Goal: Task Accomplishment & Management: Use online tool/utility

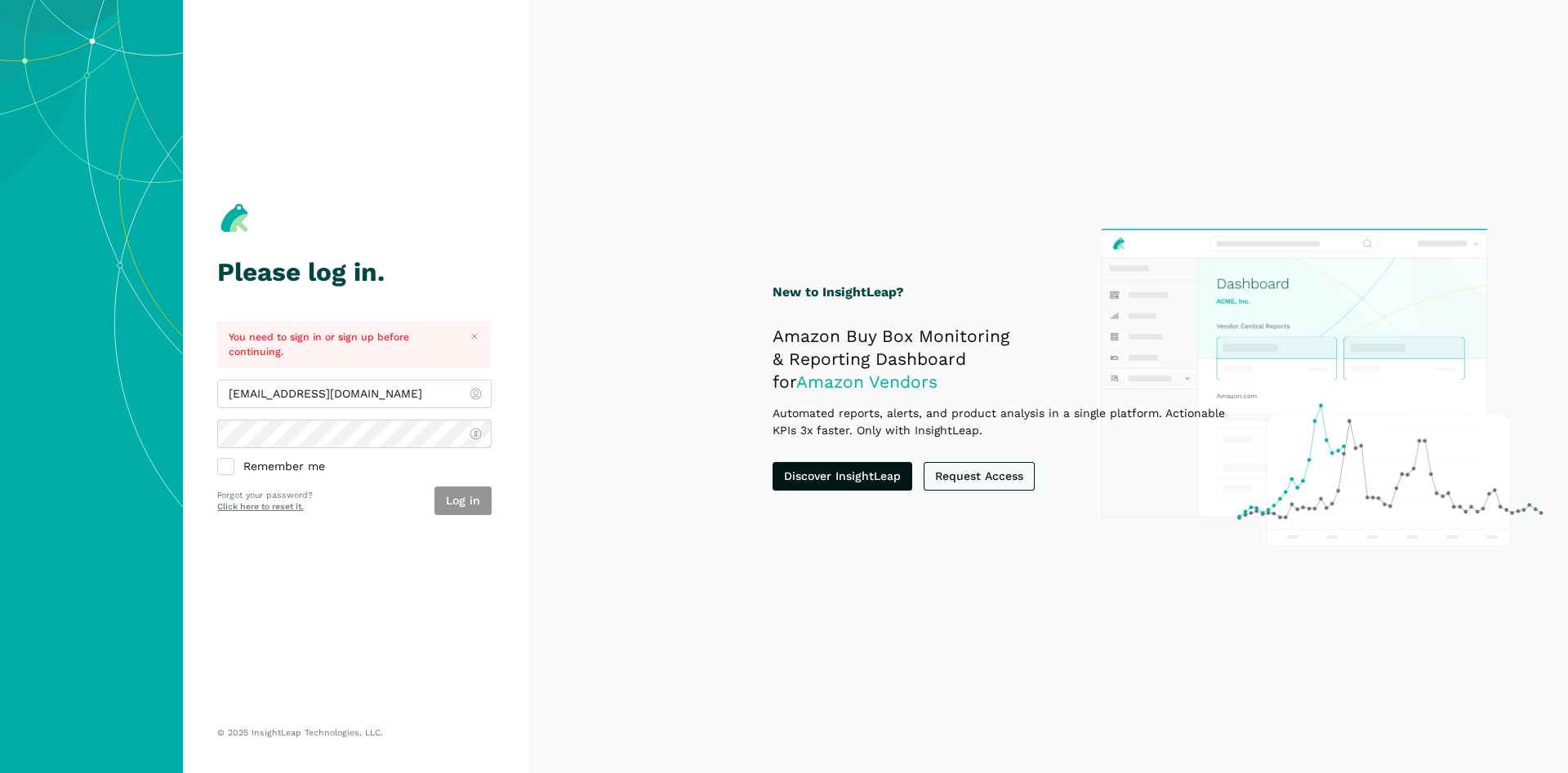
type input "[EMAIL_ADDRESS][DOMAIN_NAME]"
click at [471, 497] on button "Log in" at bounding box center [464, 501] width 58 height 29
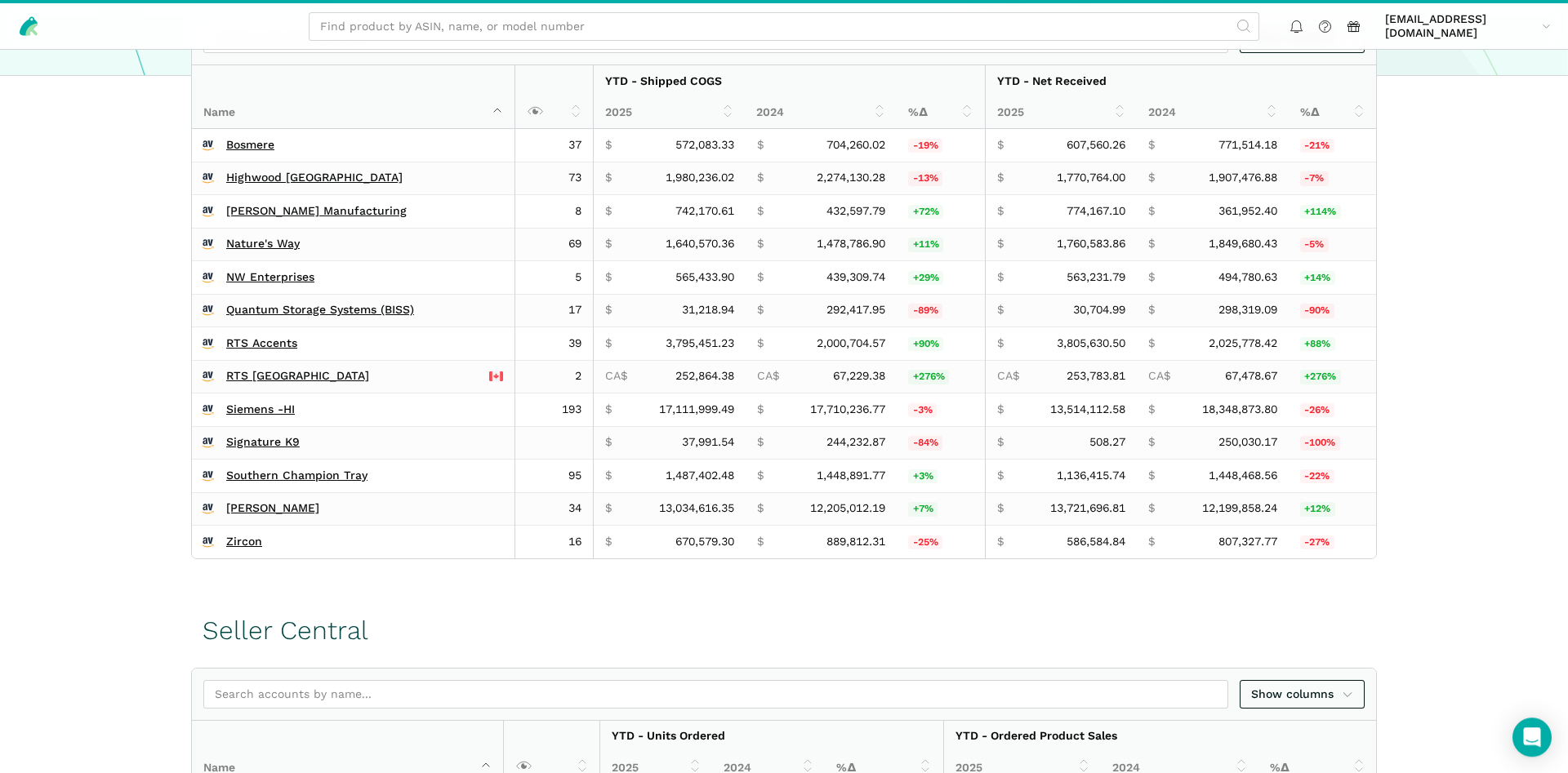
scroll to position [417, 0]
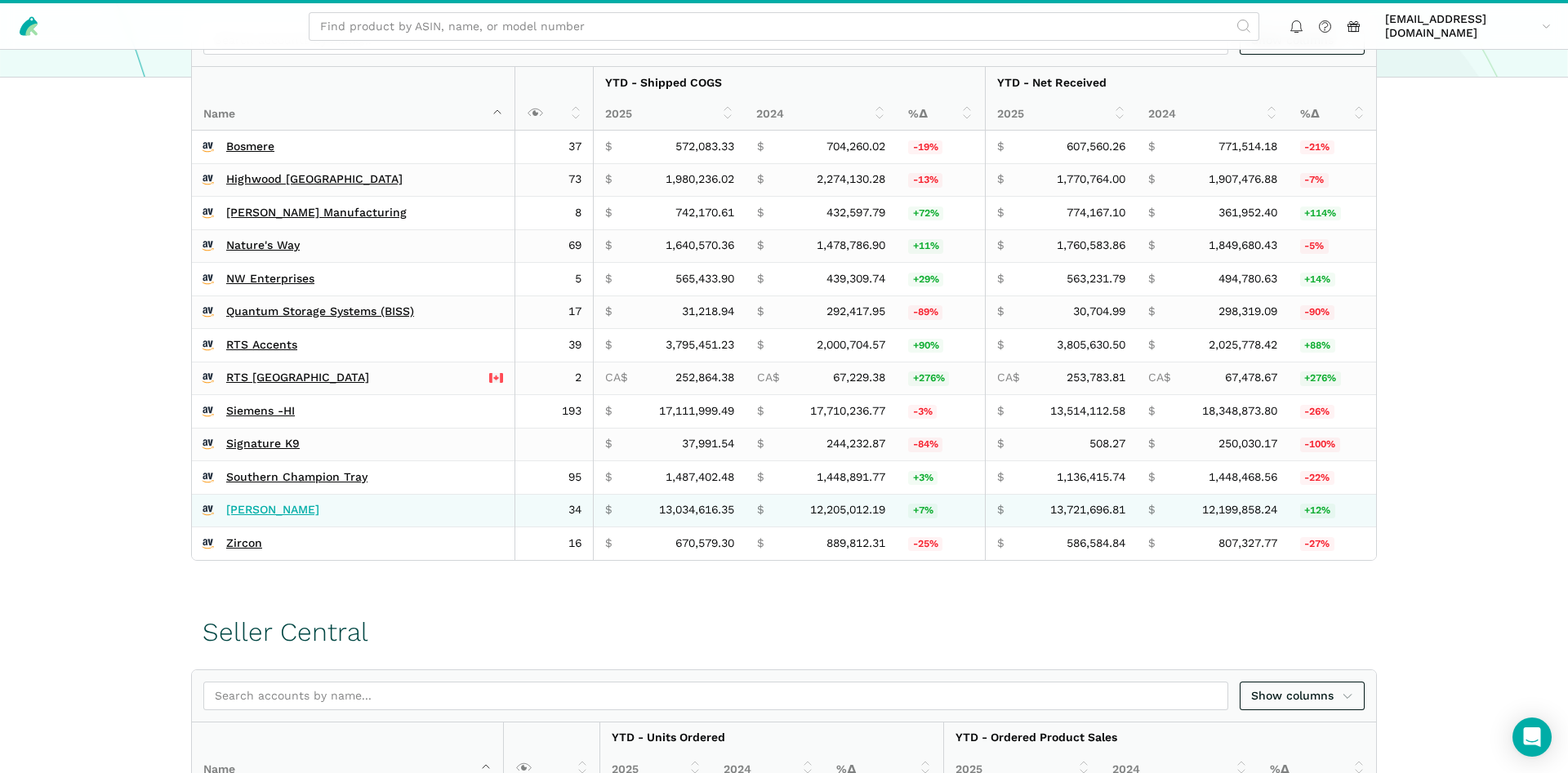
click at [251, 507] on link "[PERSON_NAME]" at bounding box center [272, 510] width 93 height 14
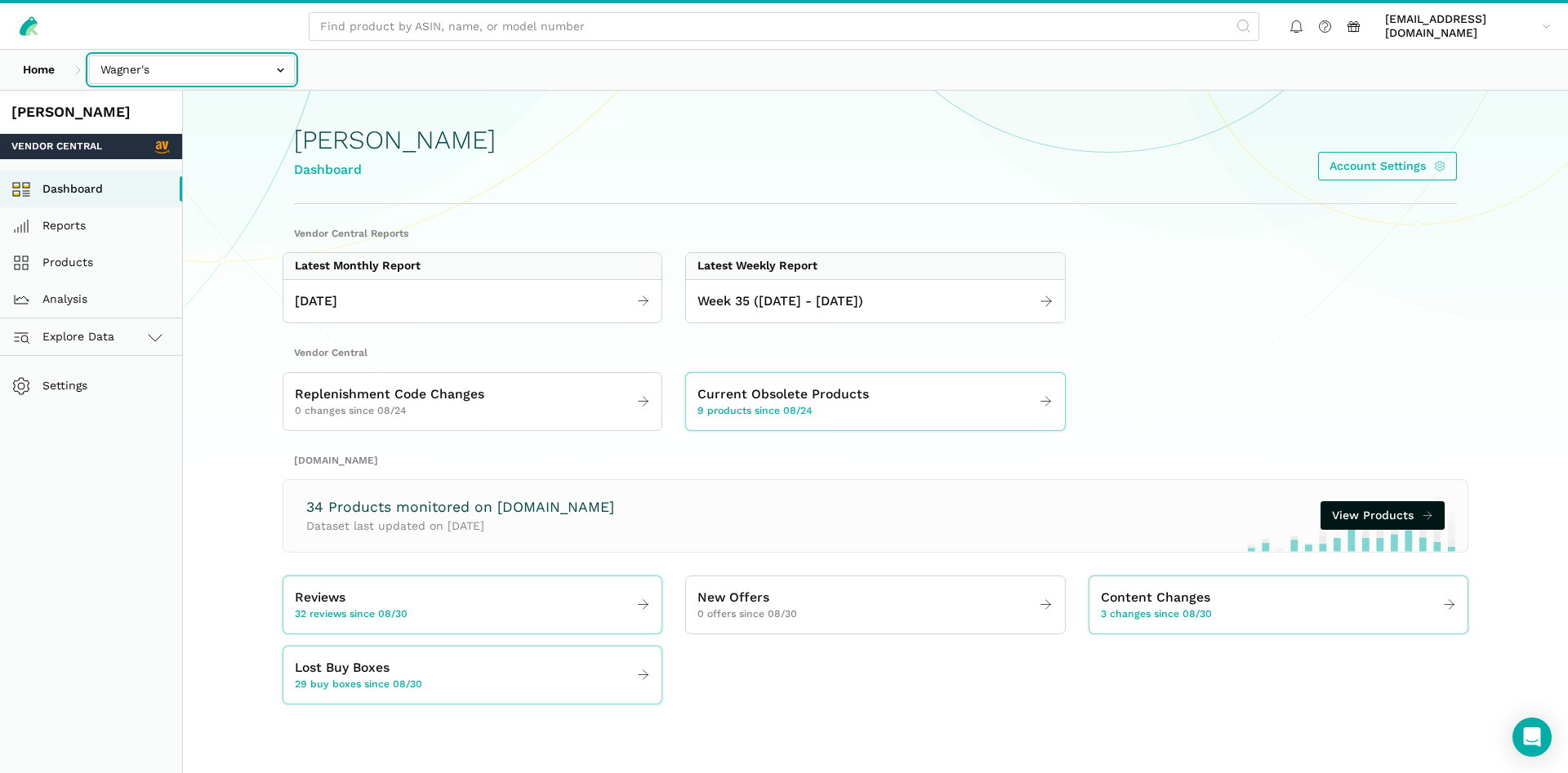
click at [233, 83] on input "text" at bounding box center [192, 70] width 206 height 29
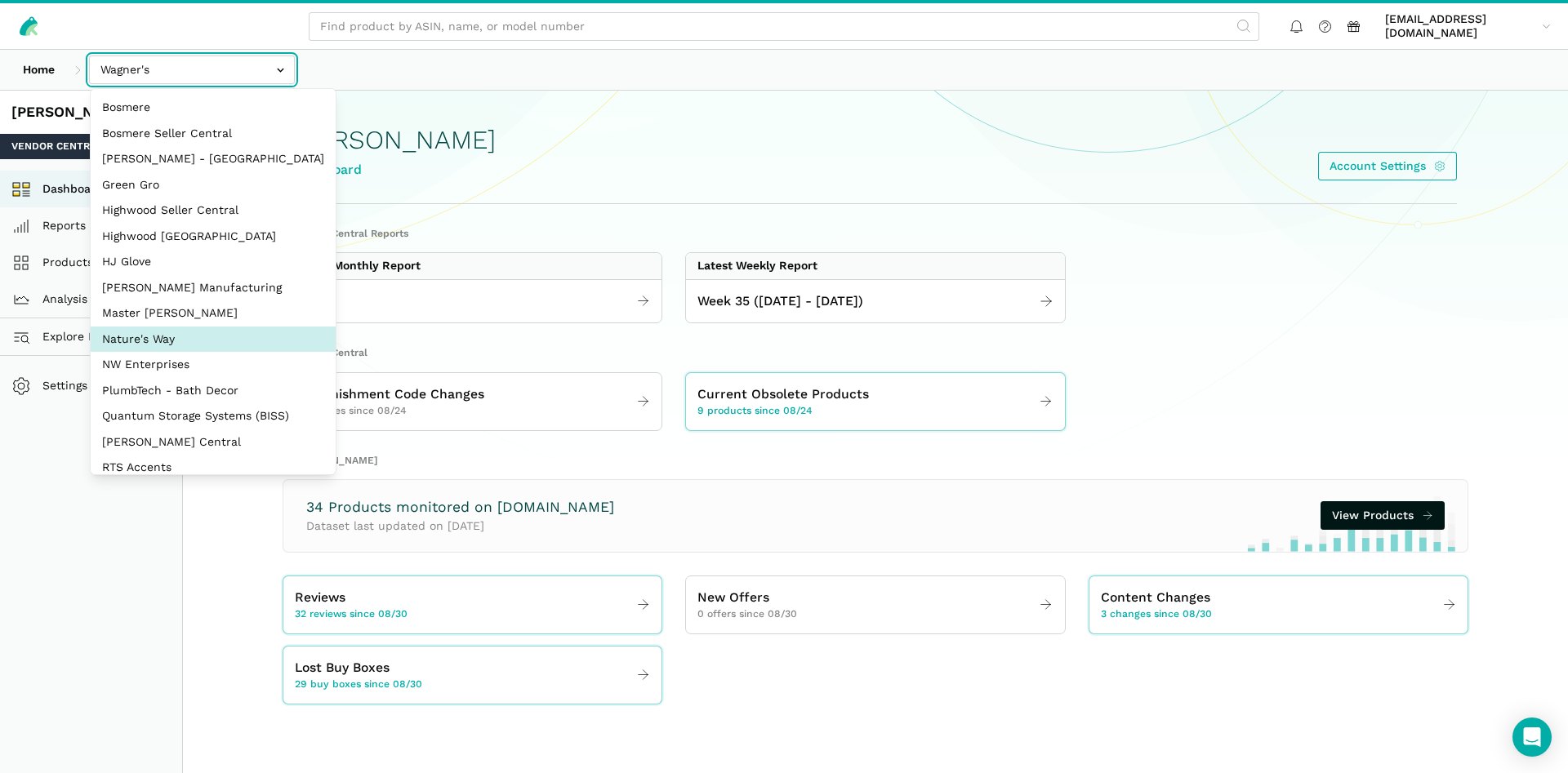
select select "3t6bg6GamSTDovWwD6pnZB2o"
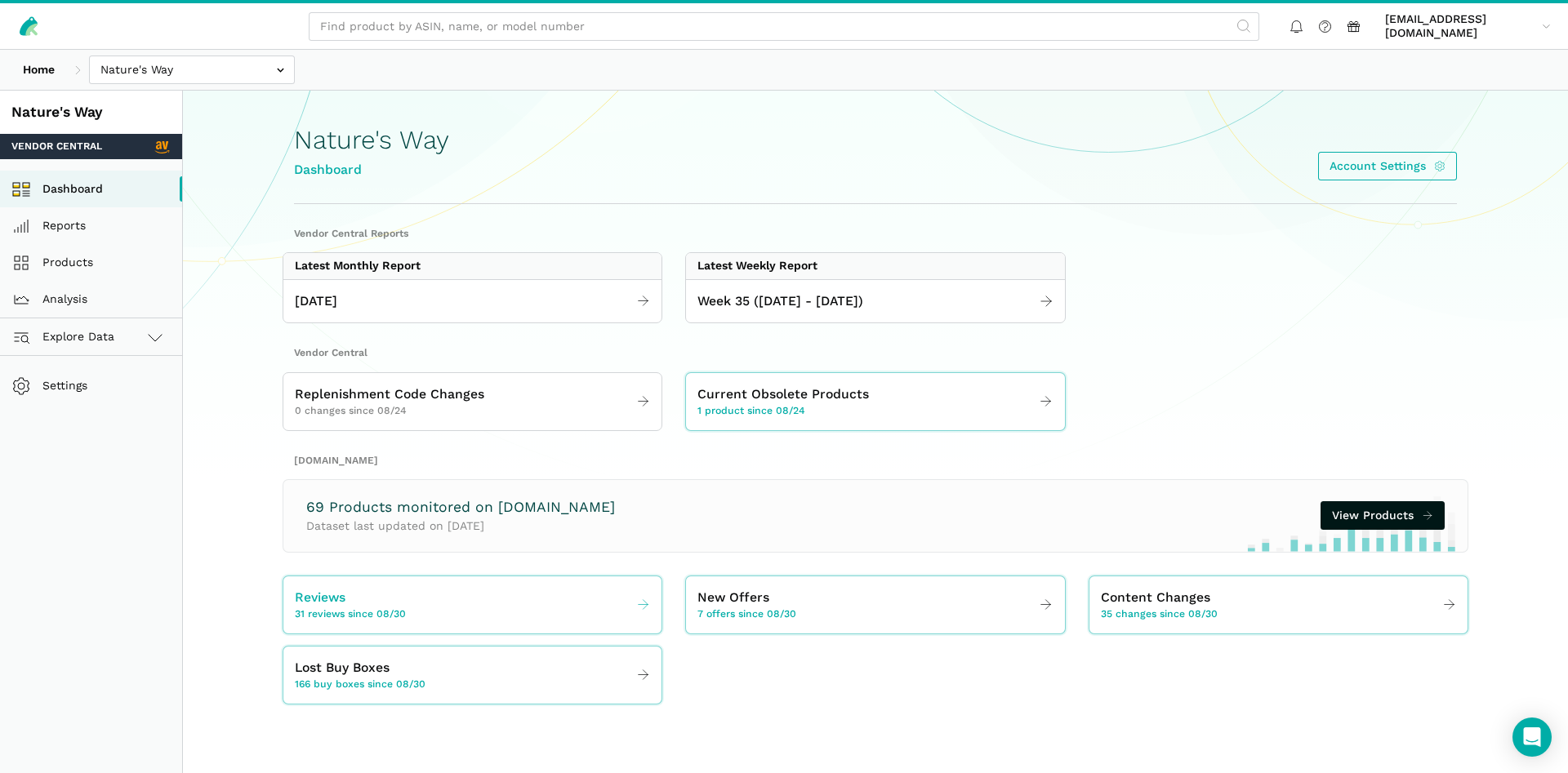
click at [336, 604] on span "Reviews" at bounding box center [320, 598] width 50 height 21
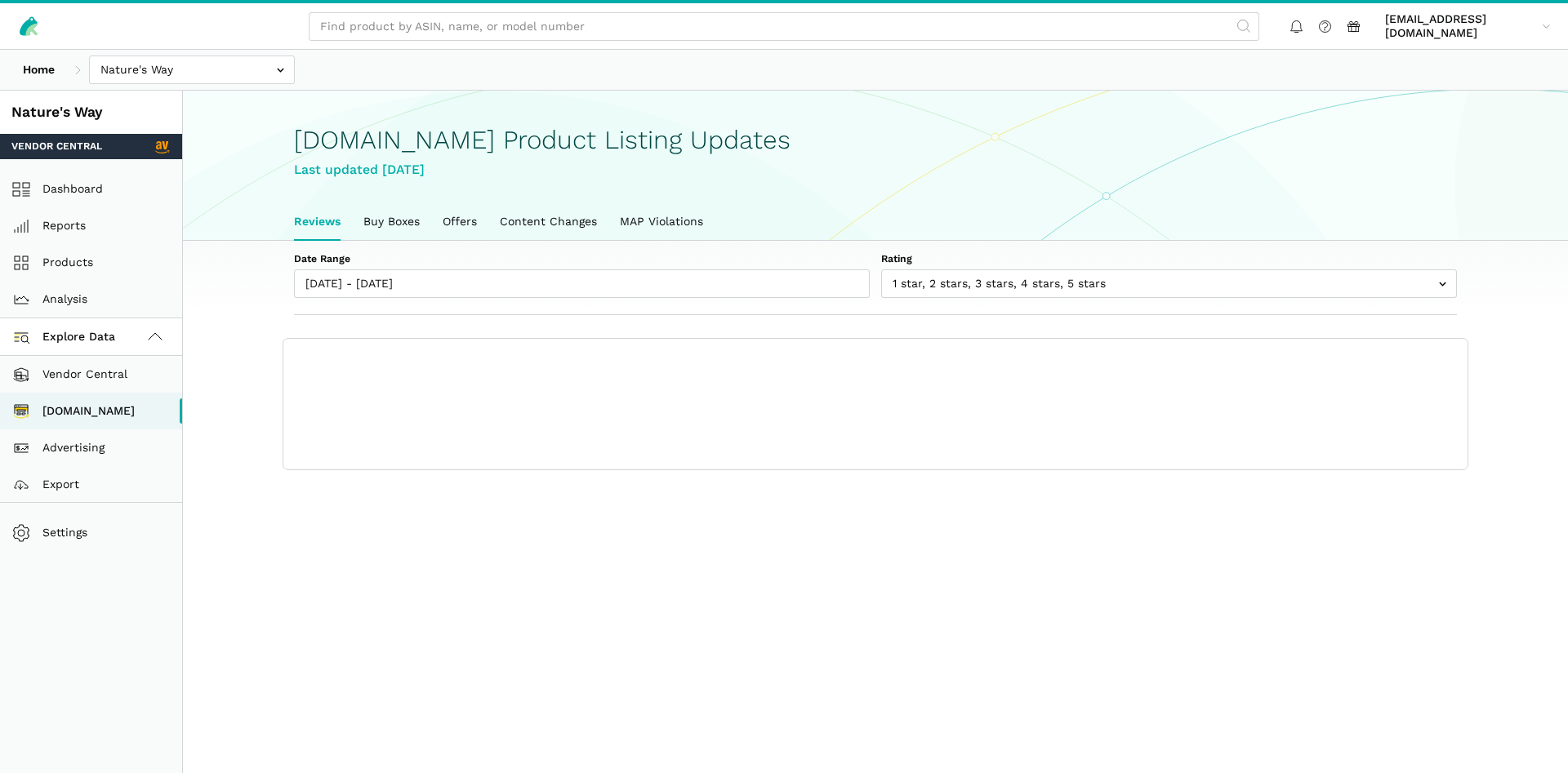
scroll to position [5, 0]
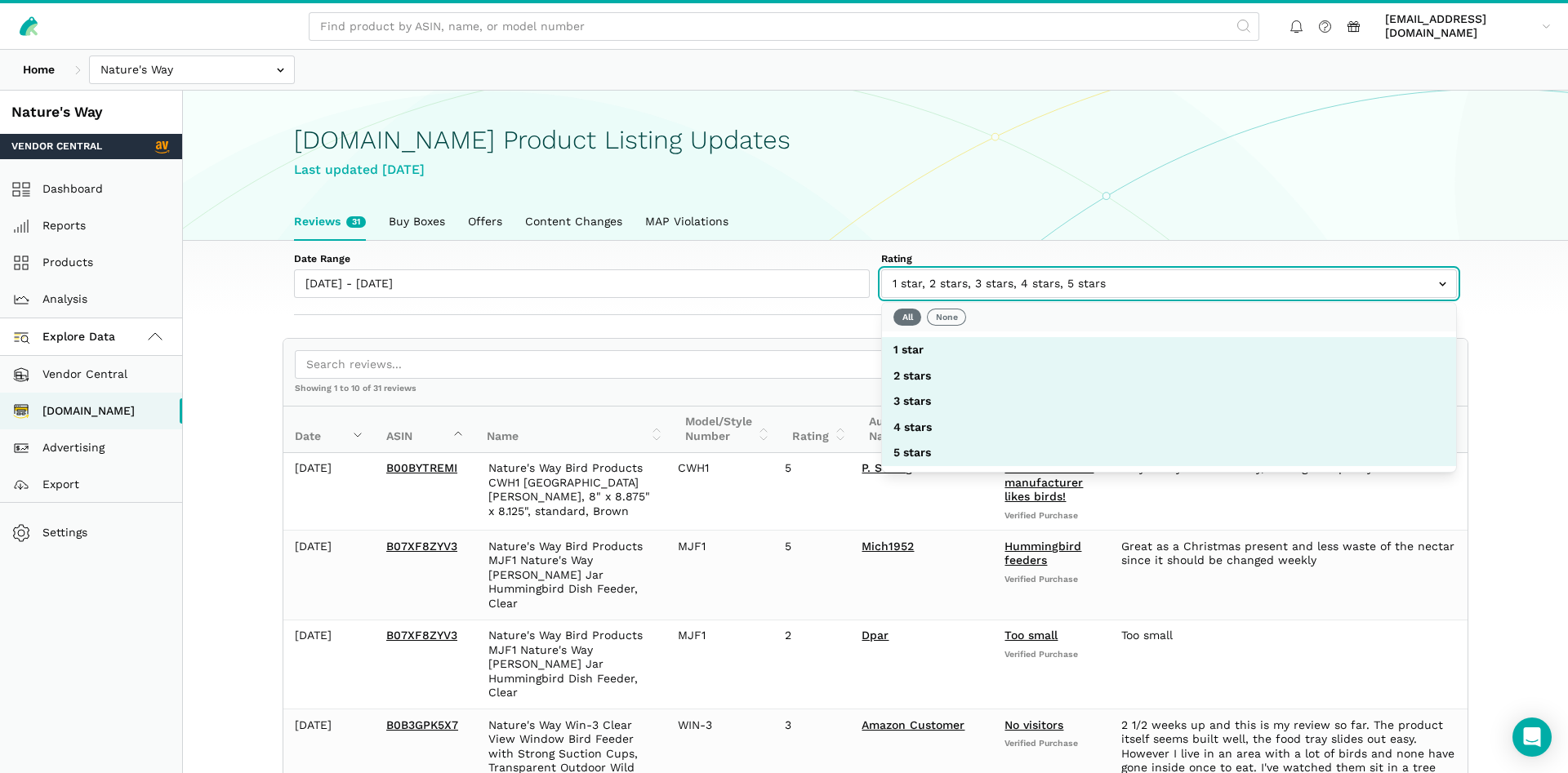
click at [974, 291] on input "text" at bounding box center [1169, 283] width 576 height 29
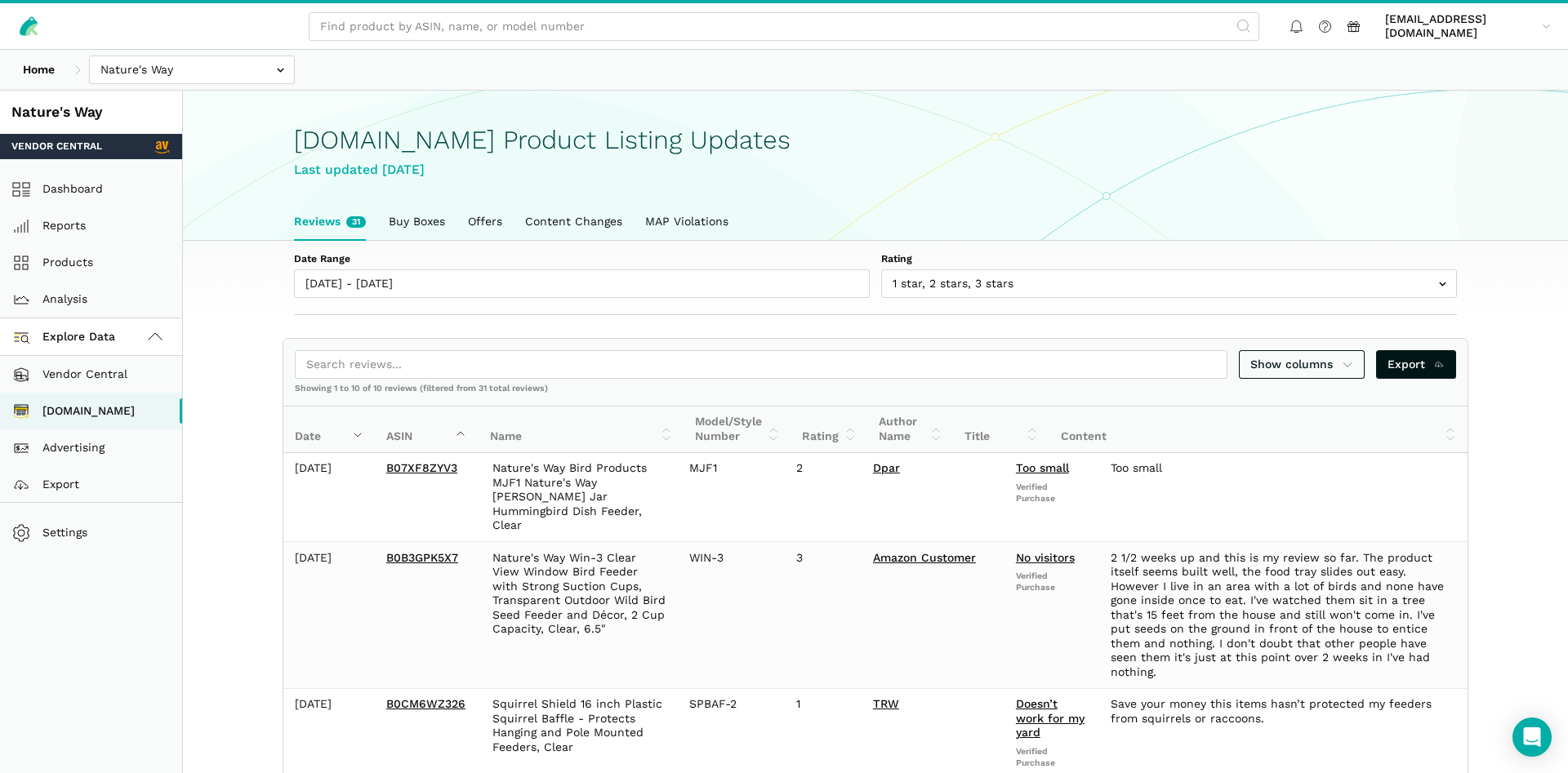
click at [1141, 144] on h1 "[DOMAIN_NAME] Product Listing Updates" at bounding box center [876, 140] width 1163 height 29
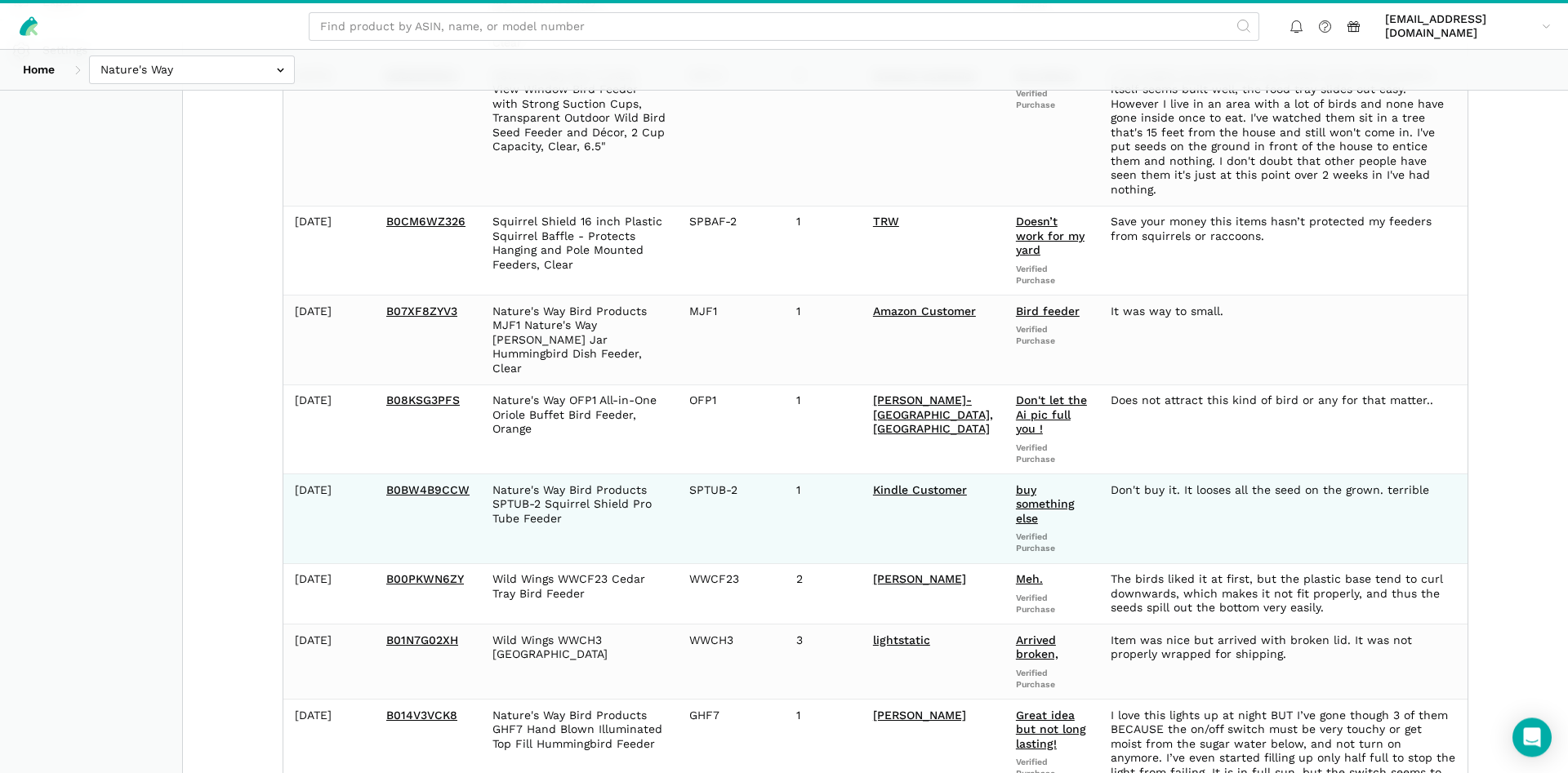
scroll to position [543, 0]
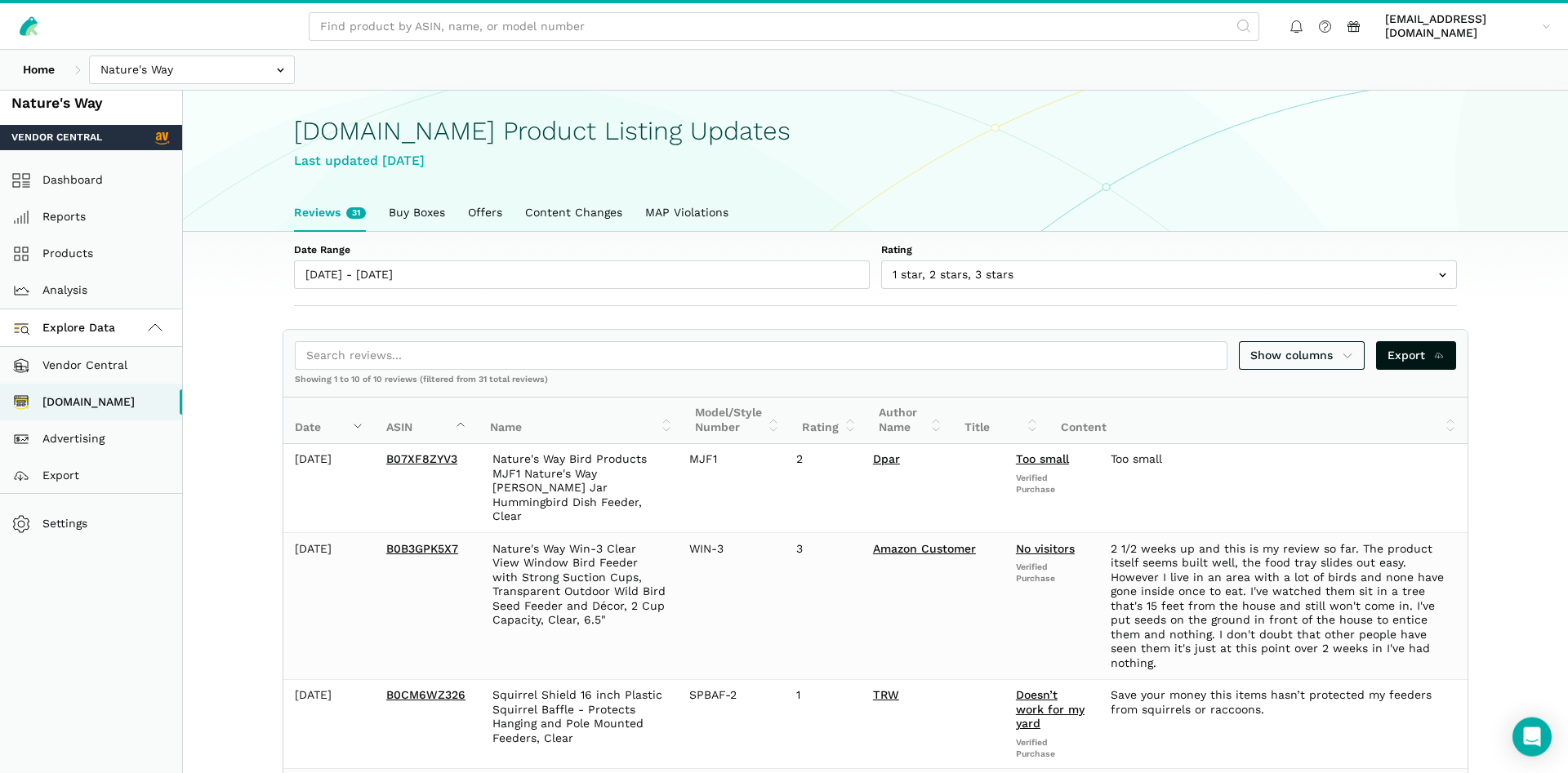
scroll to position [0, 0]
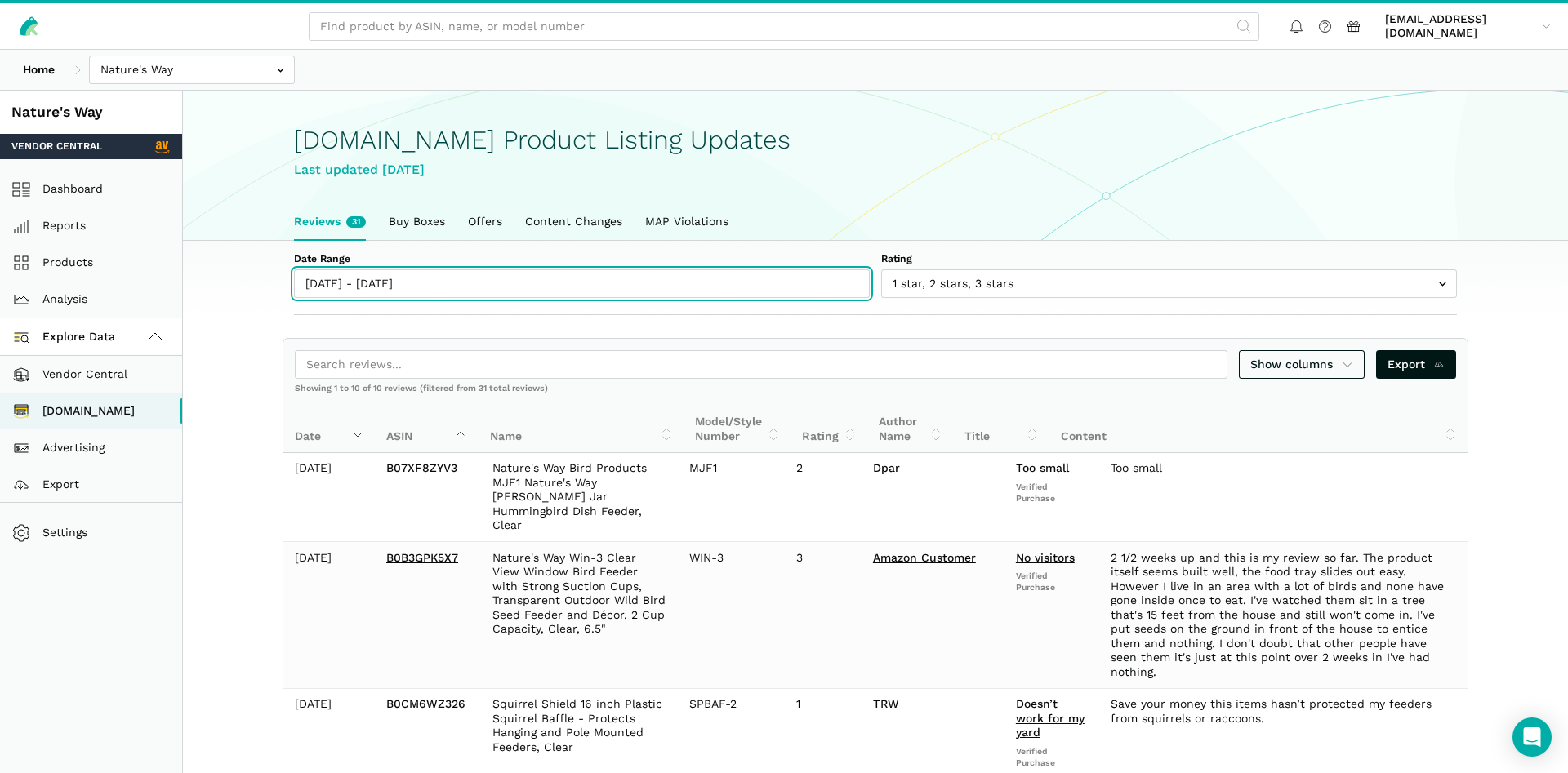
type input "[DATE]"
click at [404, 278] on input "[DATE] - [DATE]" at bounding box center [582, 283] width 576 height 29
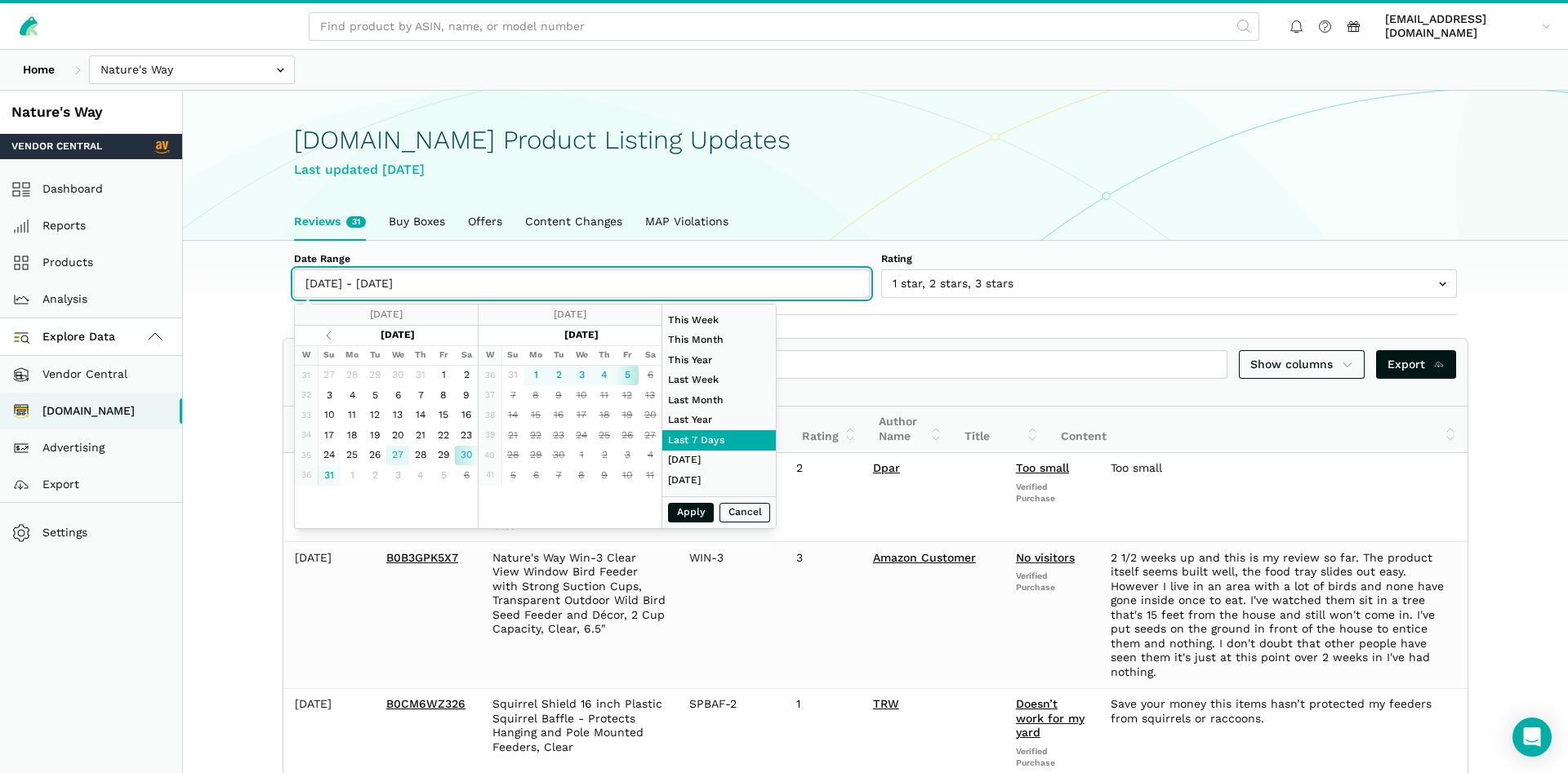
type input "[DATE]"
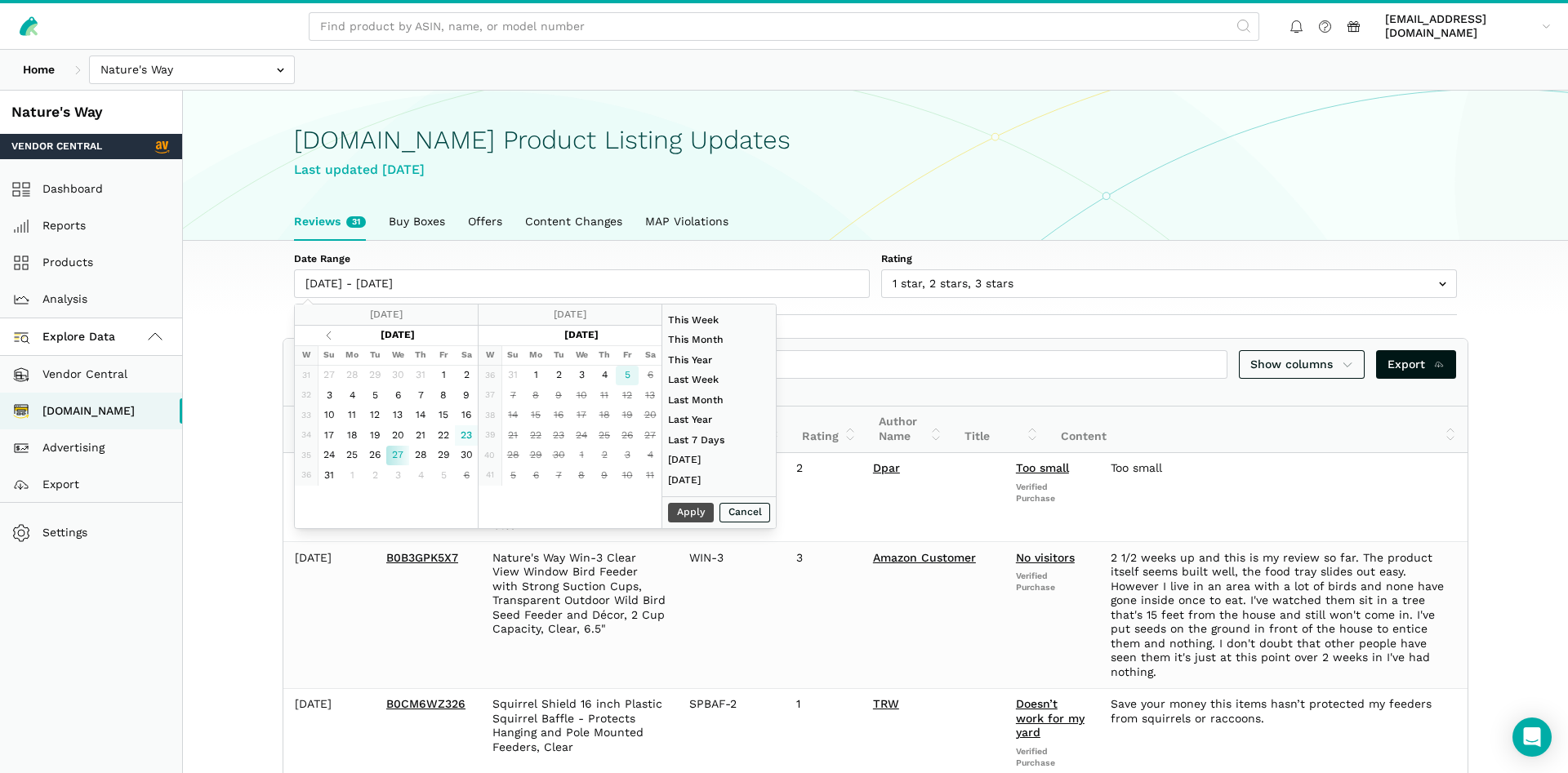
type input "[DATE]"
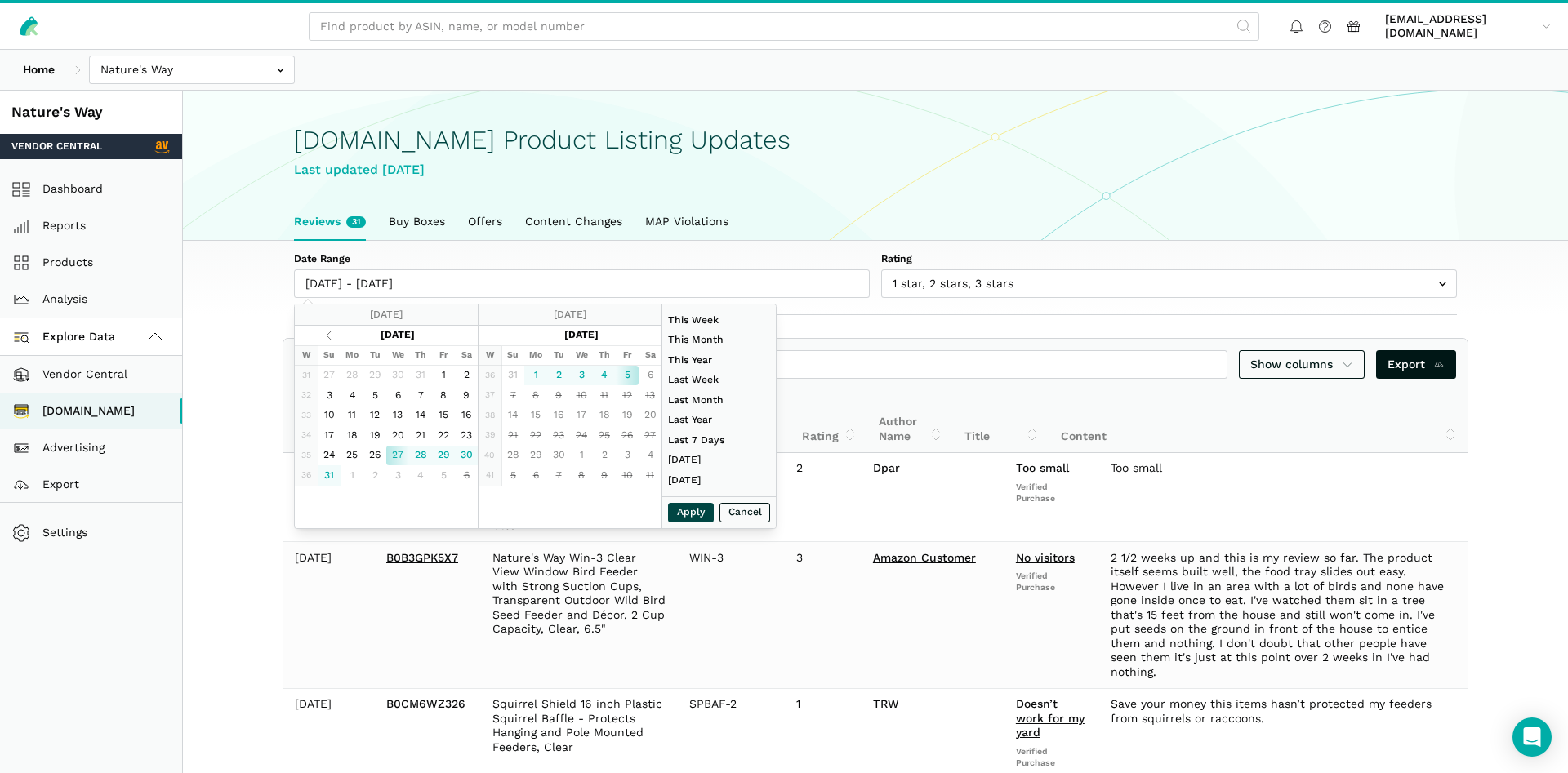
click at [685, 516] on button "Apply" at bounding box center [690, 513] width 46 height 21
type input "[DATE] - [DATE]"
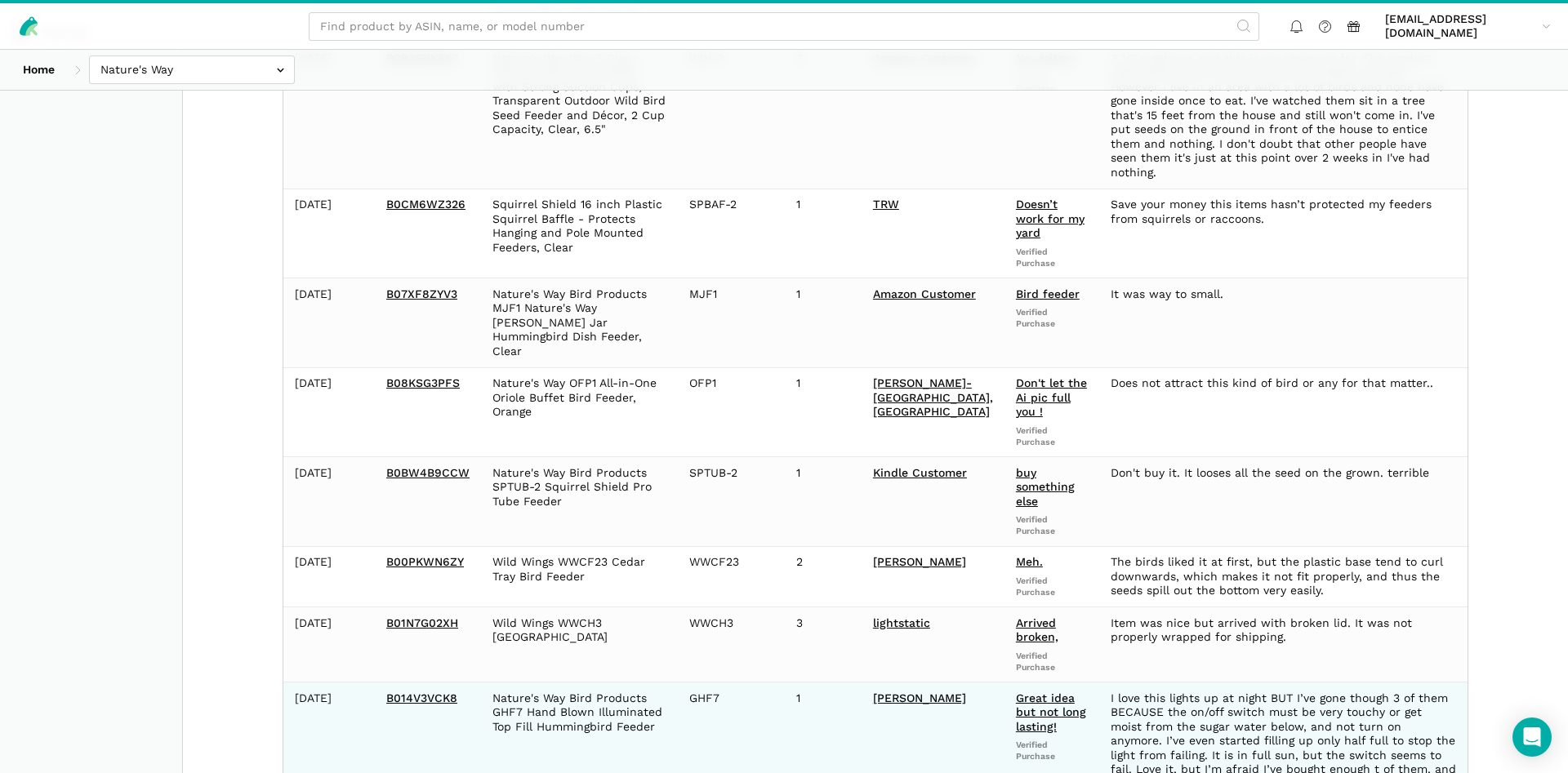
scroll to position [543, 0]
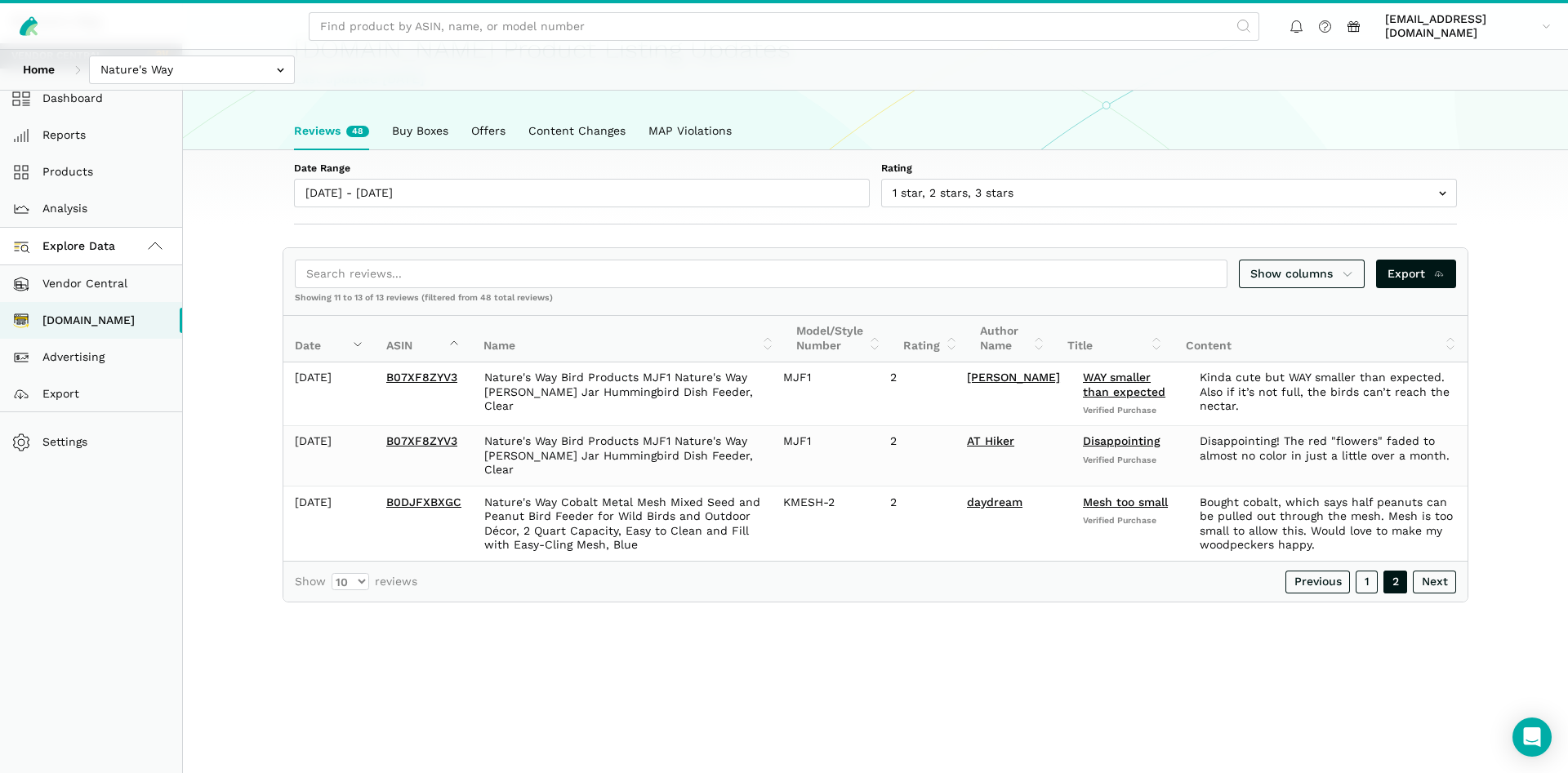
scroll to position [91, 0]
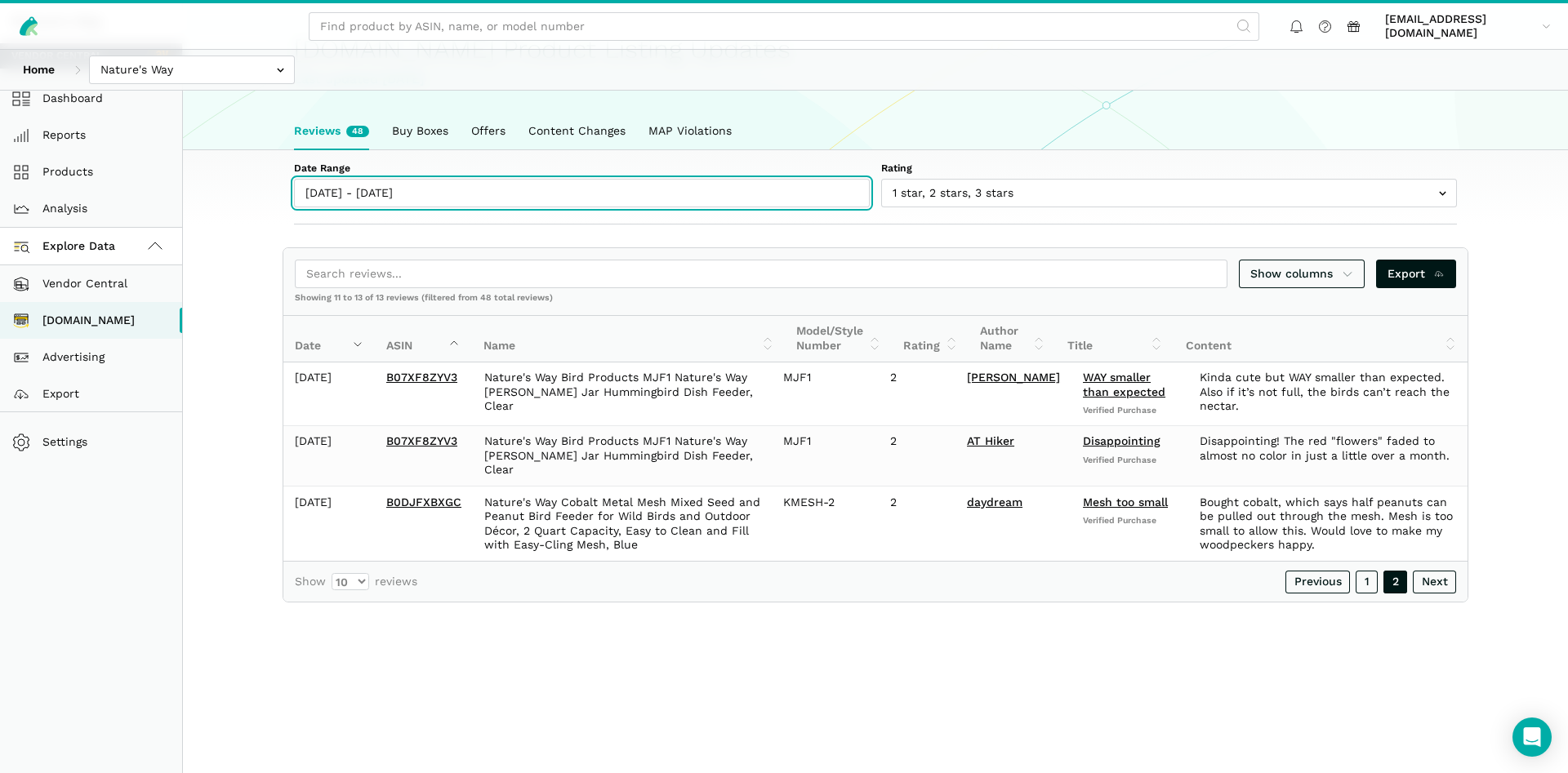
click at [400, 203] on input "[DATE] - [DATE]" at bounding box center [582, 193] width 576 height 29
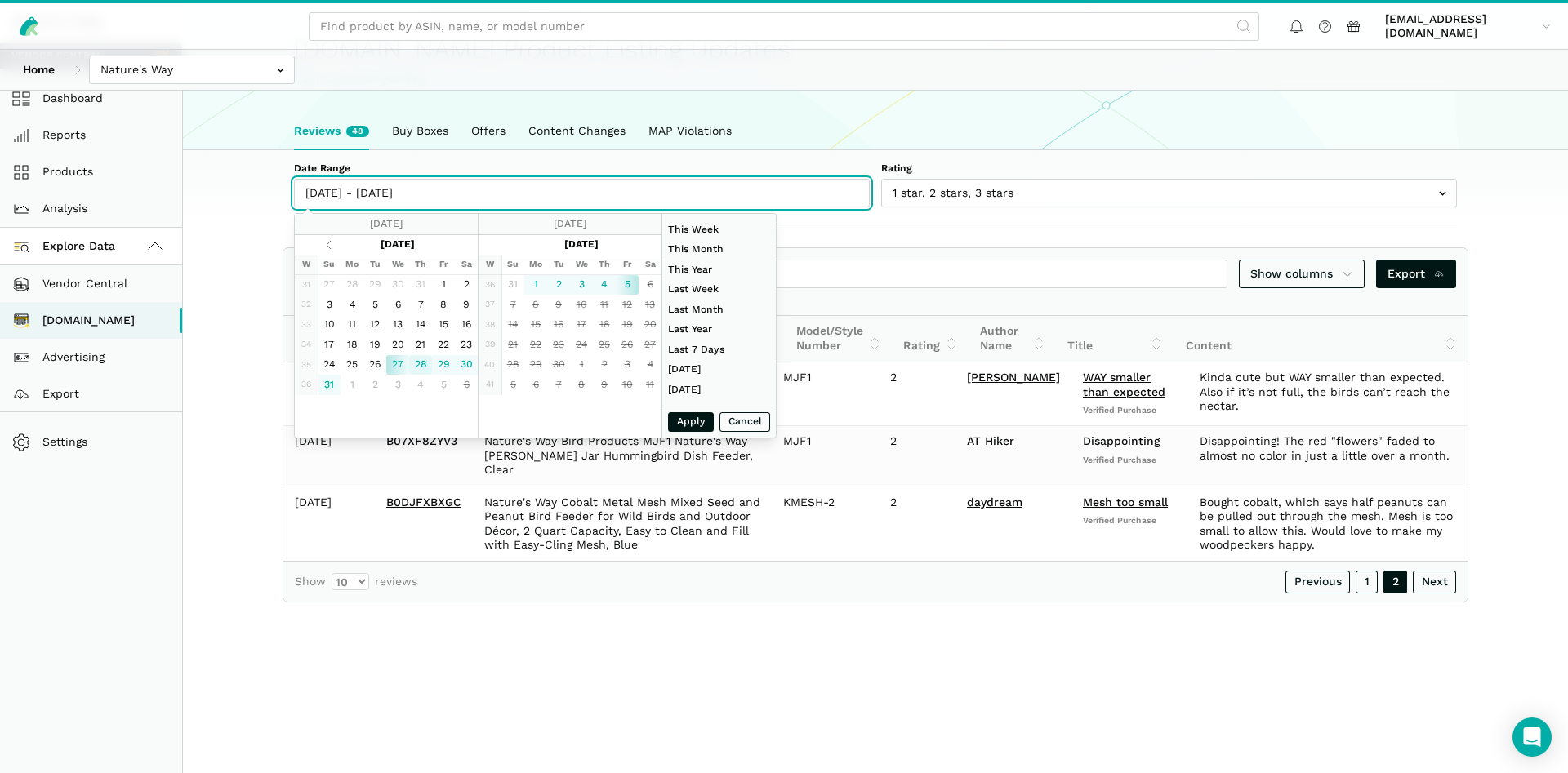
type input "[DATE]"
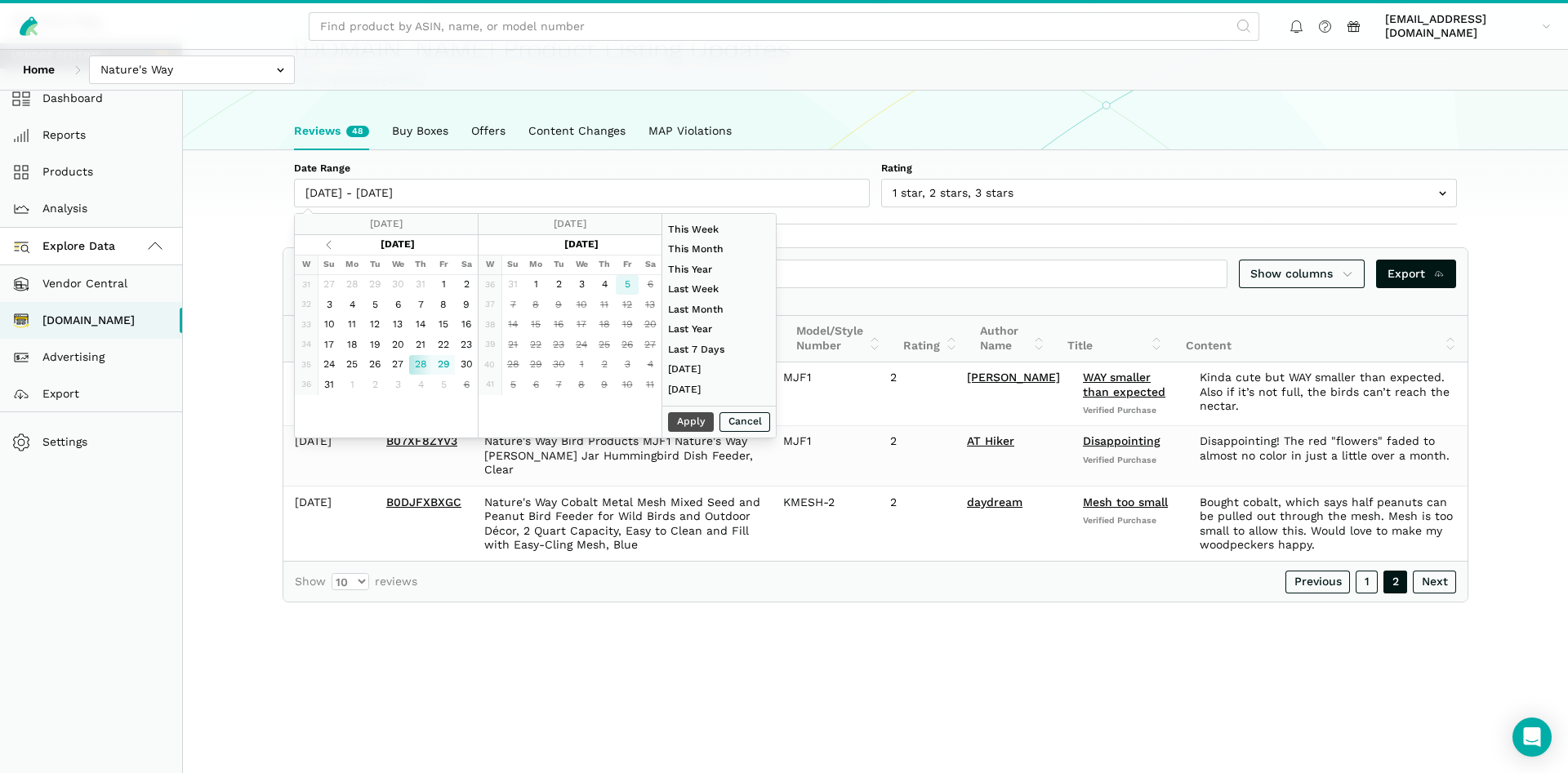
type input "[DATE]"
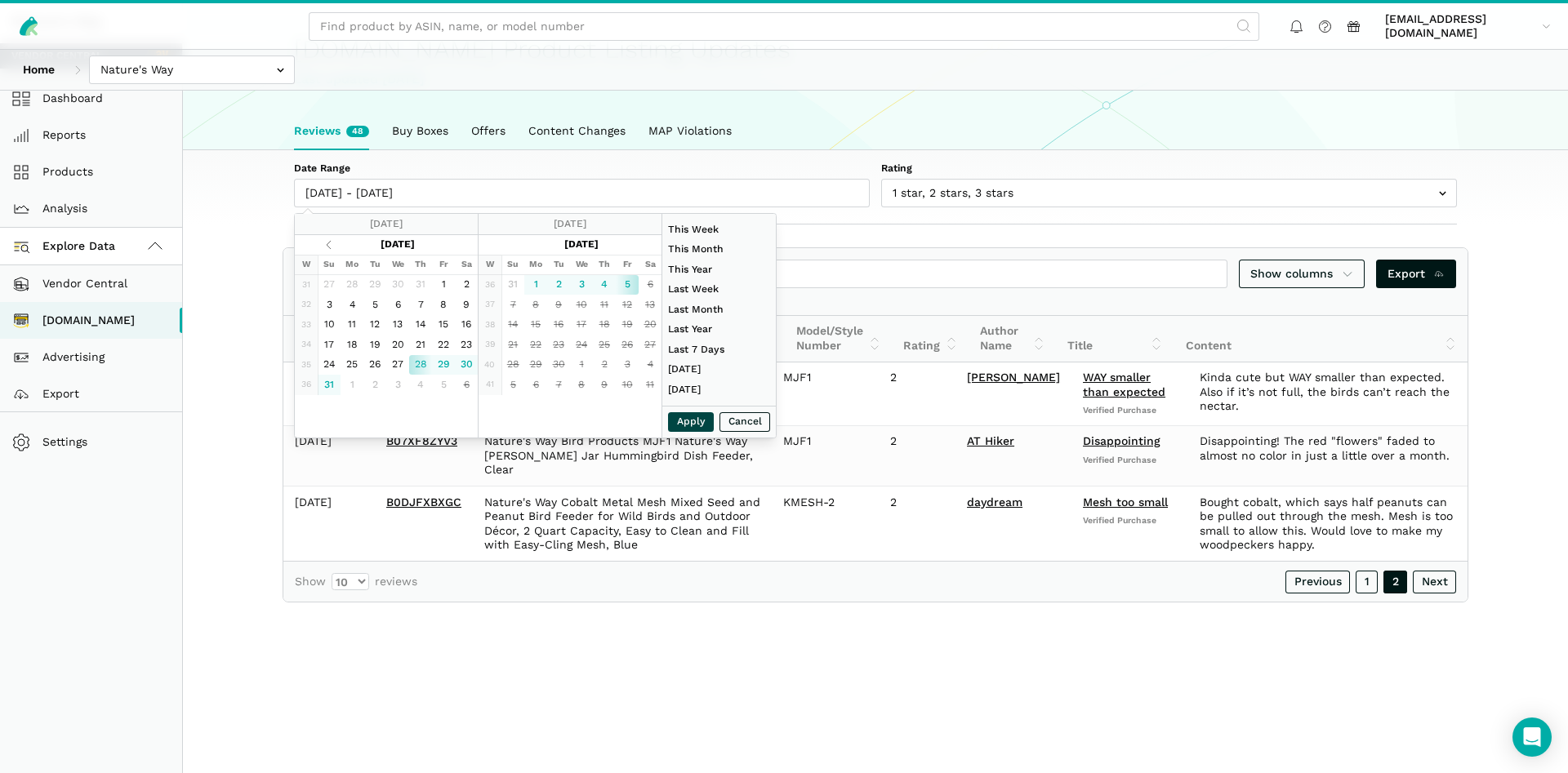
type input "[DATE]"
click at [691, 425] on button "Apply" at bounding box center [690, 422] width 46 height 21
type input "[DATE] - [DATE]"
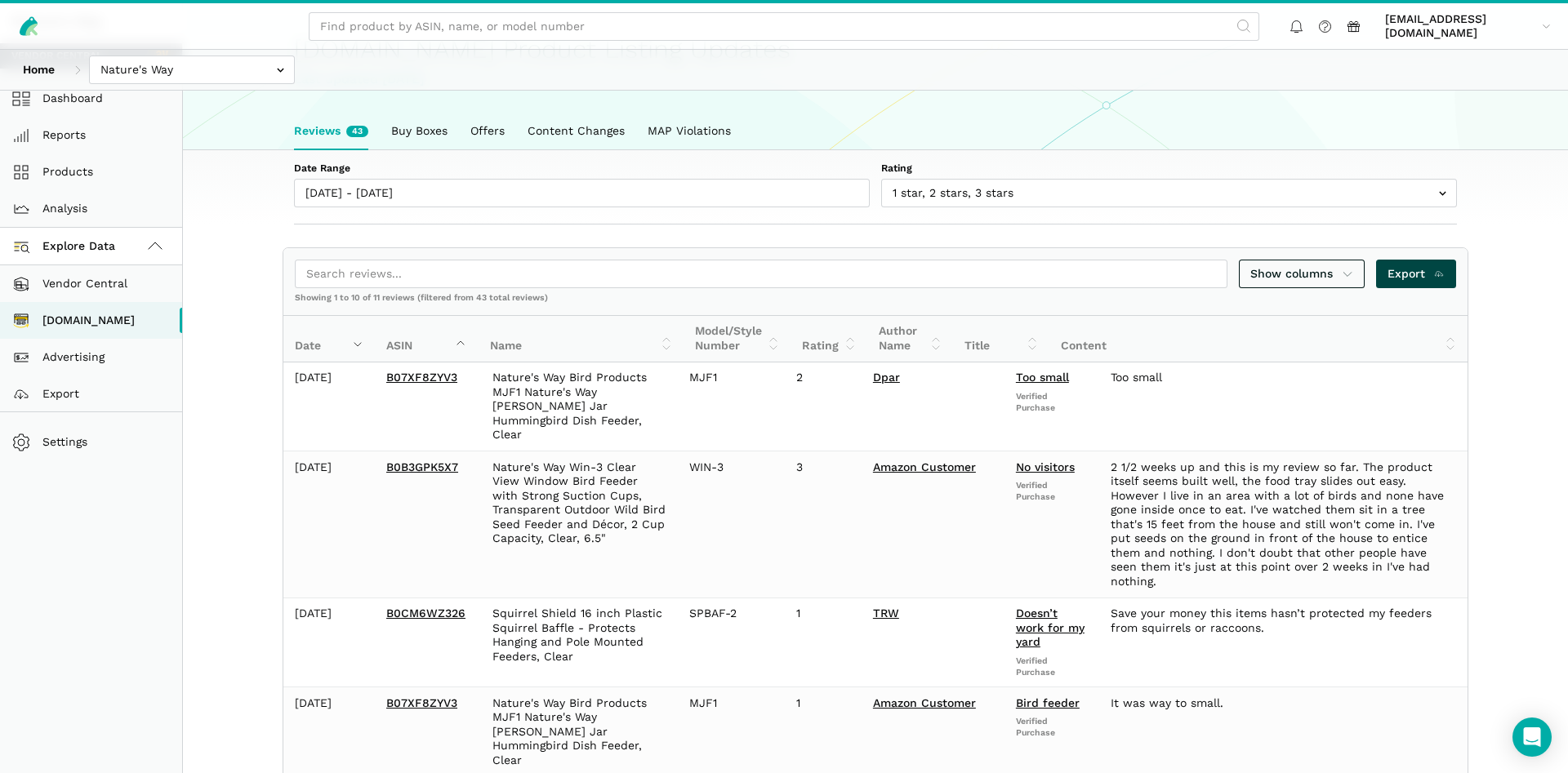
click at [1406, 278] on span "Export" at bounding box center [1416, 274] width 58 height 17
